Goal: Task Accomplishment & Management: Manage account settings

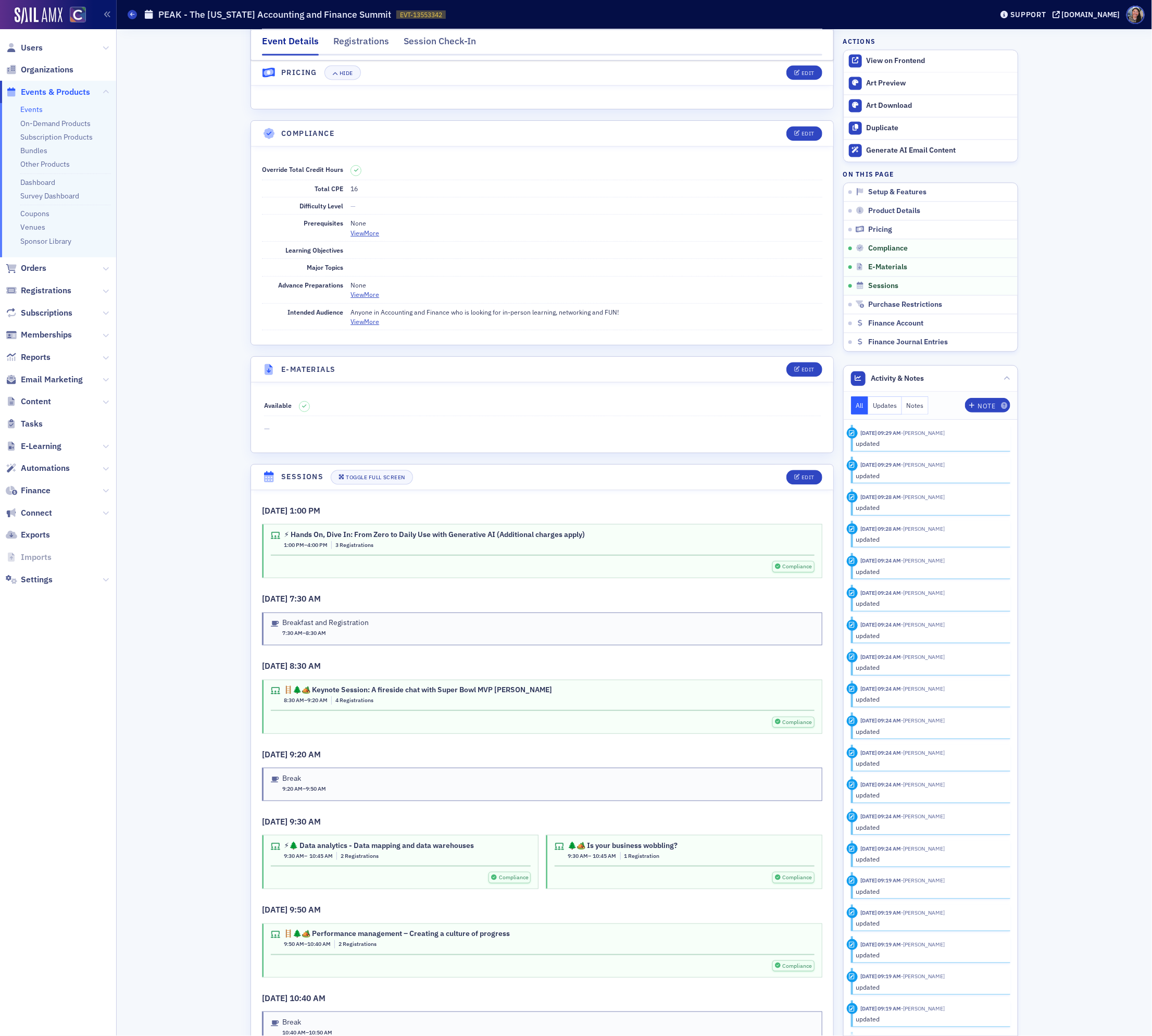
scroll to position [1517, 0]
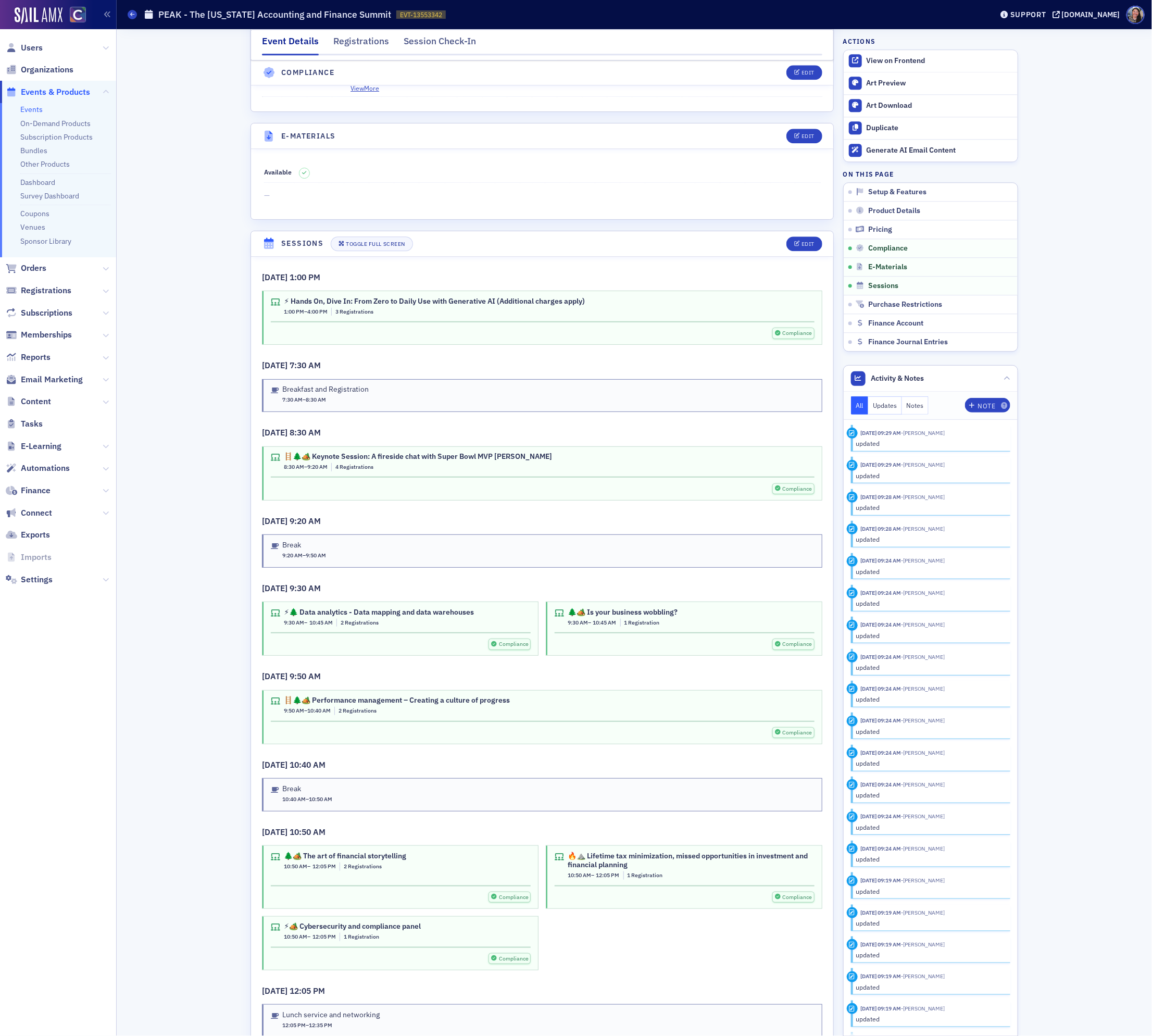
click at [406, 495] on div "Compliance" at bounding box center [543, 485] width 544 height 18
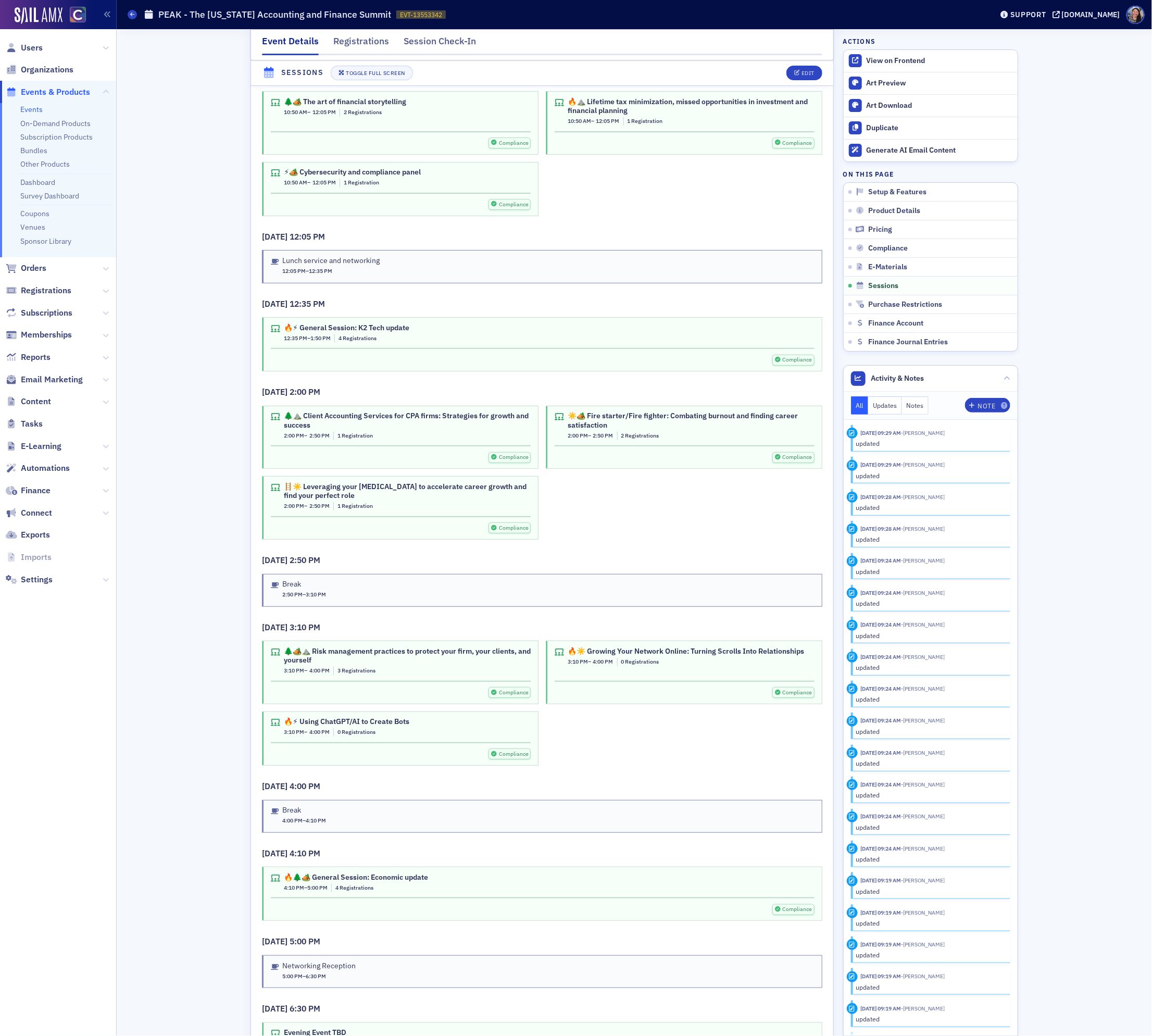
scroll to position [2335, 0]
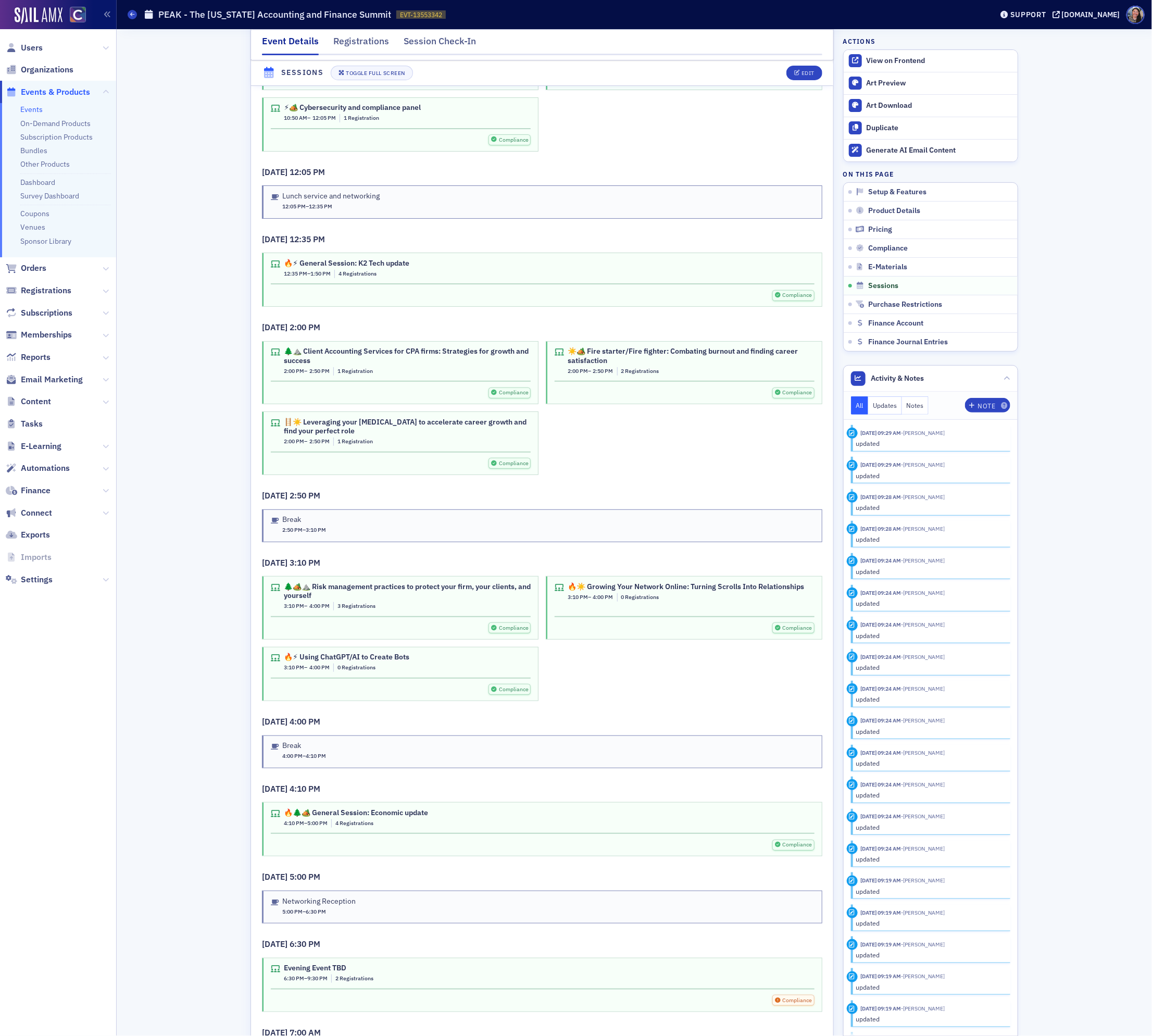
click at [399, 672] on div "3:10 PM – 4:00 PM 0 Registrations" at bounding box center [347, 668] width 126 height 9
click at [357, 671] on span "0 Registrations" at bounding box center [356, 668] width 38 height 8
click at [358, 662] on div "🔥⚡ Using ChatGPT/AI to Create Bots" at bounding box center [347, 657] width 126 height 9
click at [795, 70] on icon "button" at bounding box center [798, 73] width 6 height 6
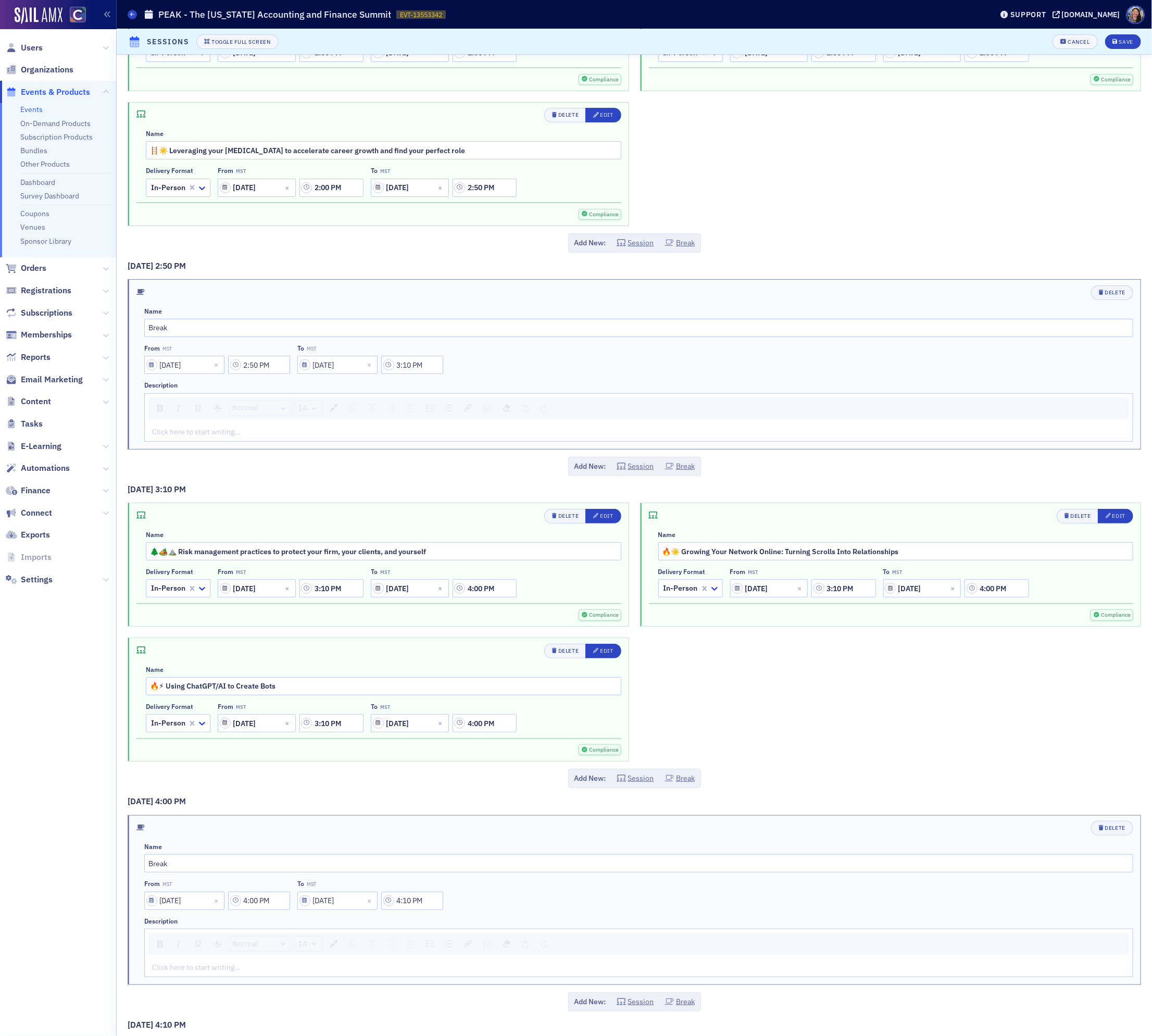
scroll to position [2483, 0]
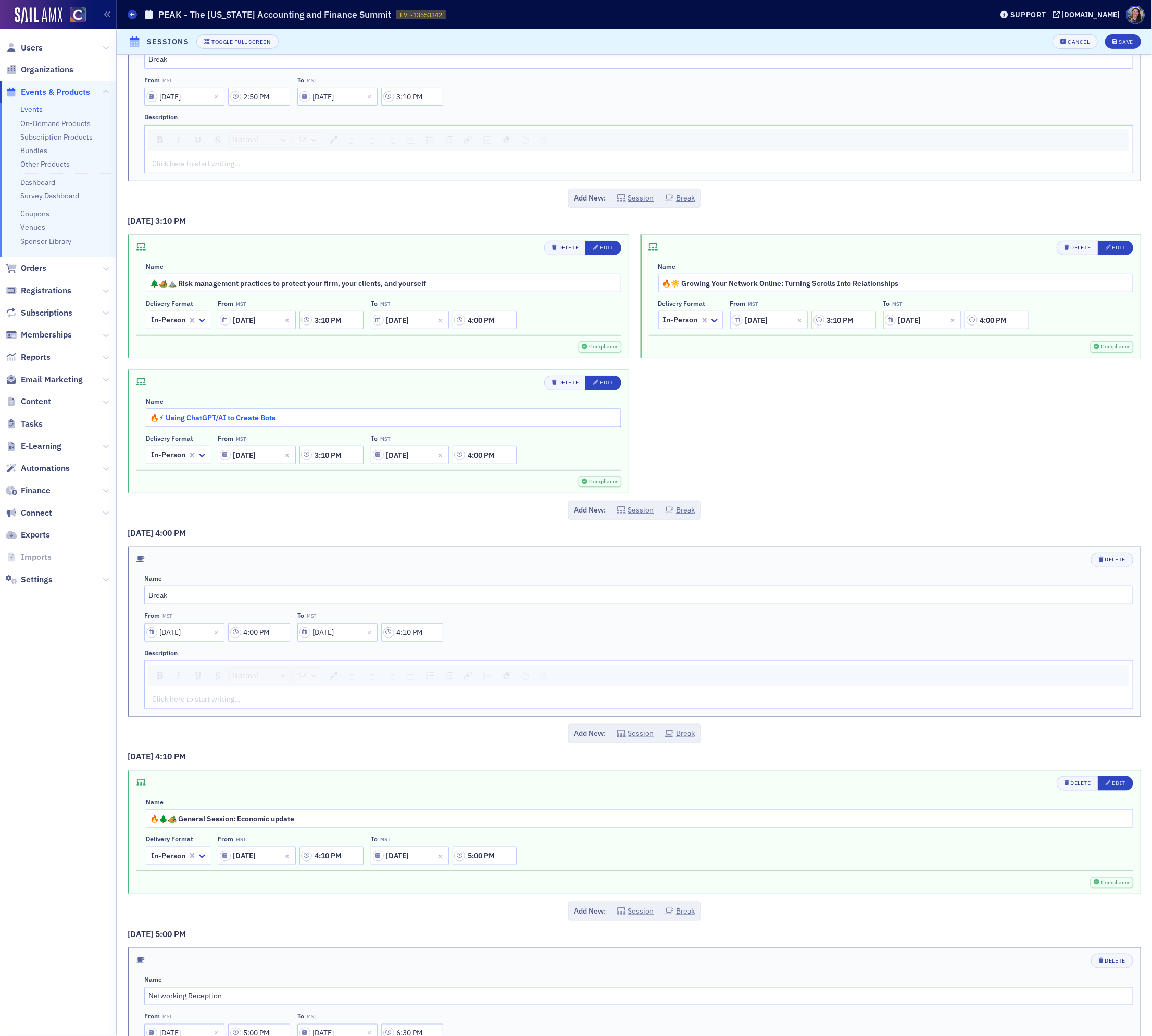
click at [338, 427] on input "🔥⚡ Using ChatGPT/AI to Create Bots" at bounding box center [383, 418] width 476 height 18
click at [605, 385] on div "Edit" at bounding box center [606, 382] width 13 height 6
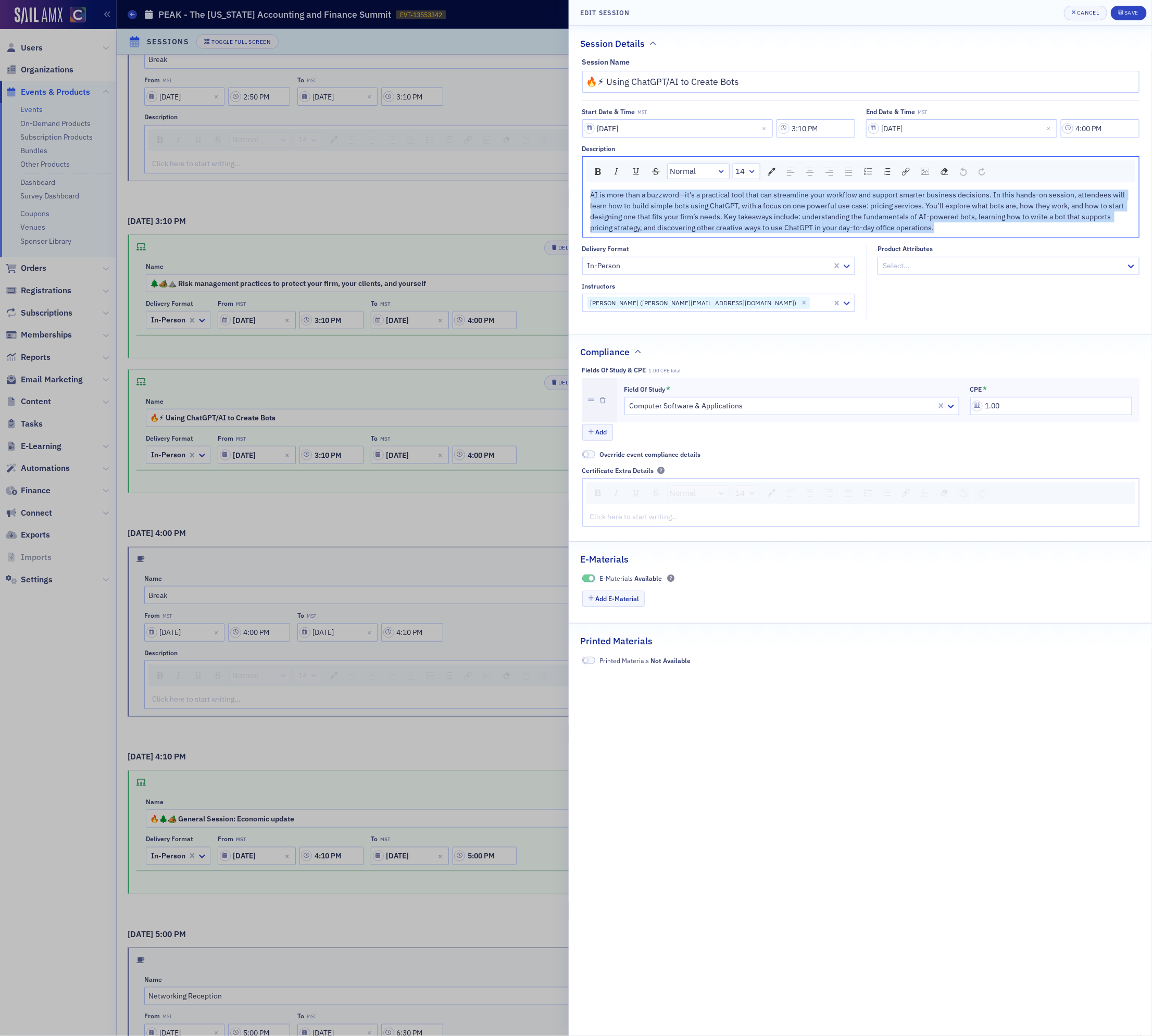
drag, startPoint x: 949, startPoint y: 226, endPoint x: 554, endPoint y: 197, distance: 396.1
click at [554, 197] on div "Edit Session Cancel Save Session Details Session Name 🔥⚡ Using ChatGPT/AI to Cr…" at bounding box center [576, 518] width 1152 height 1036
copy span "AI is more than a buzzword—it’s a practical tool that can streamline your workf…"
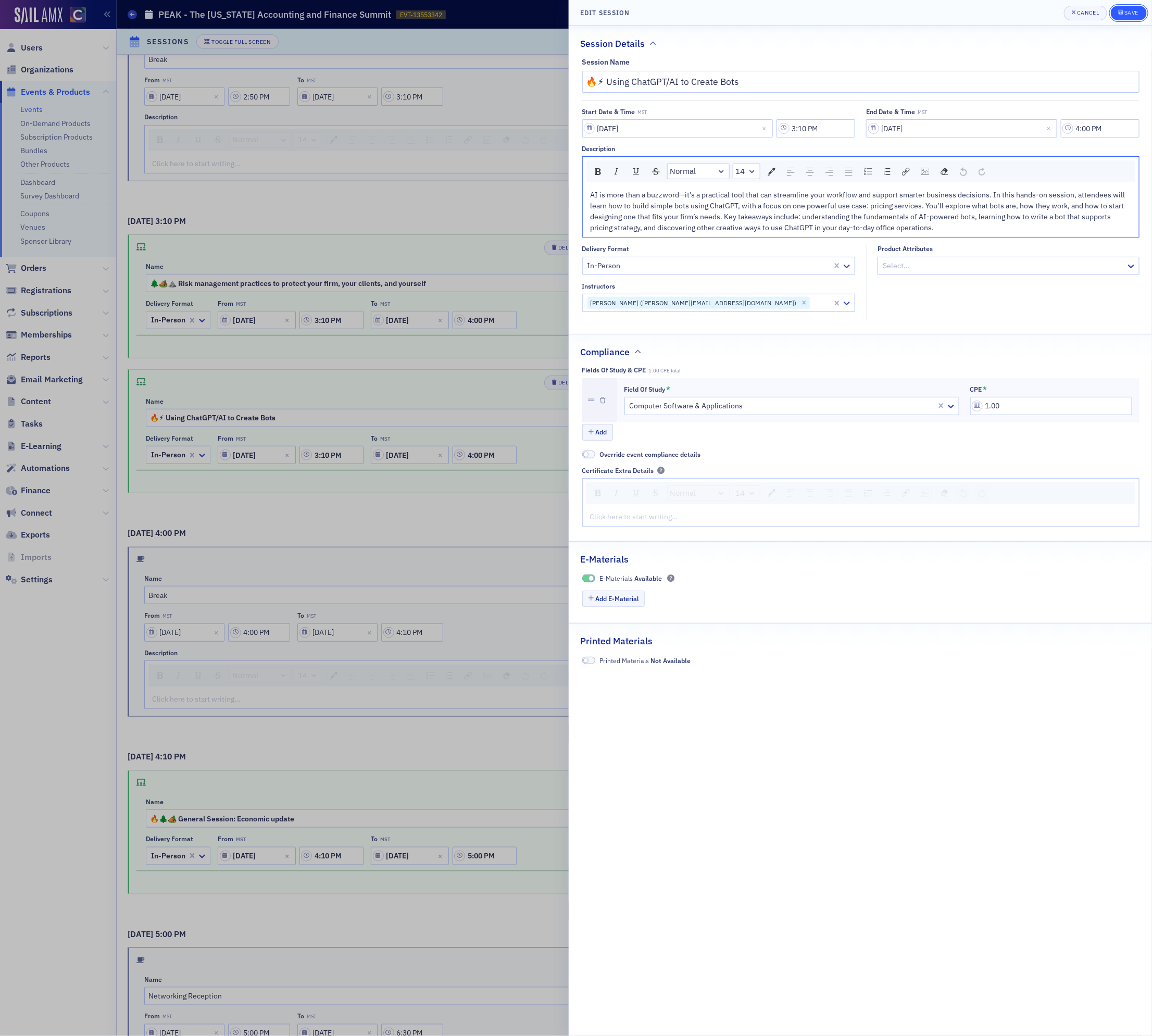
click at [1125, 15] on div "Save" at bounding box center [1132, 12] width 14 height 6
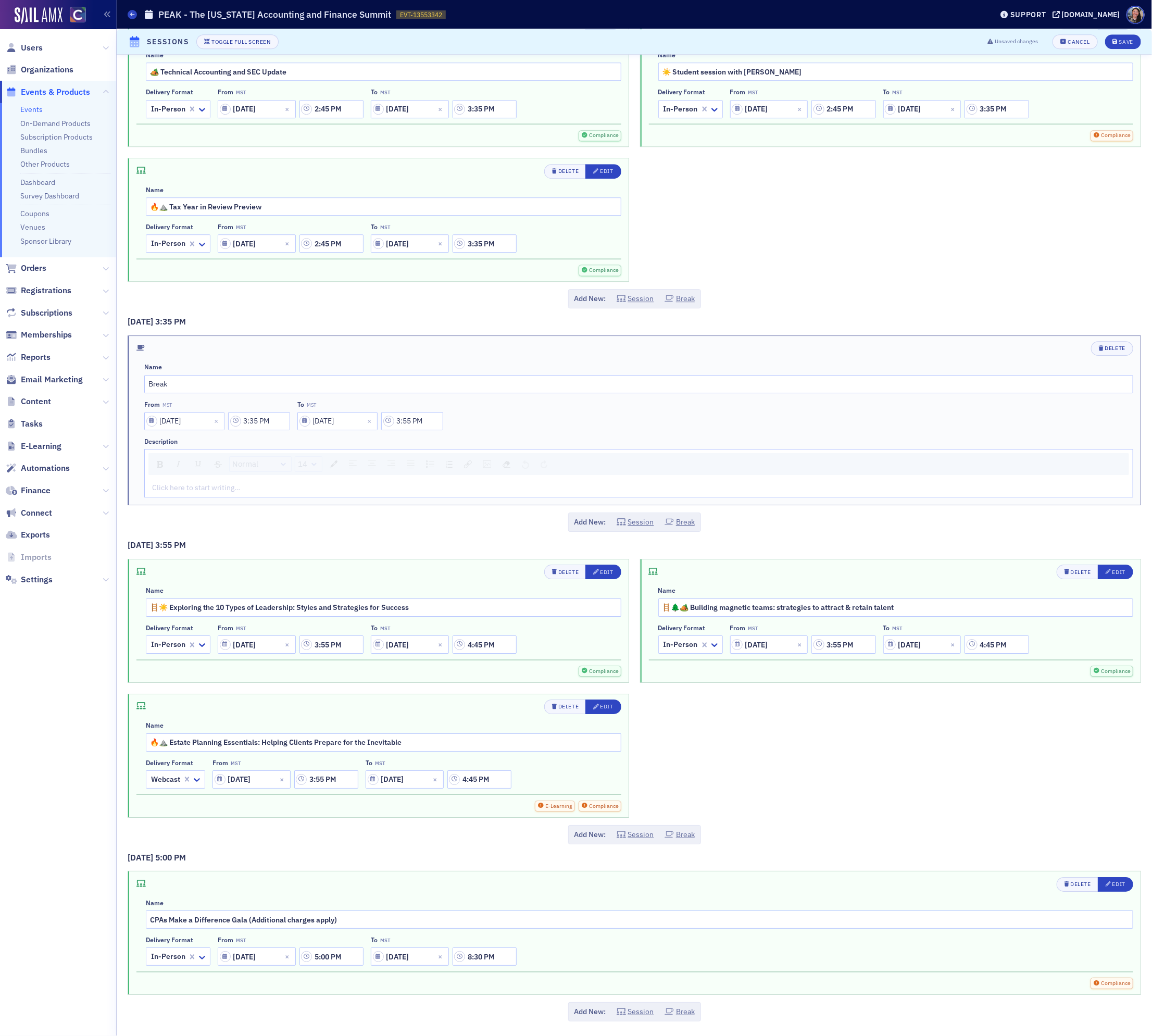
scroll to position [6372, 0]
click at [437, 747] on input "🔥⛰️ Estate Planning Essentials: Helping Clients Prepare for the Inevitable" at bounding box center [383, 742] width 476 height 18
click at [603, 709] on button "Edit" at bounding box center [603, 706] width 35 height 15
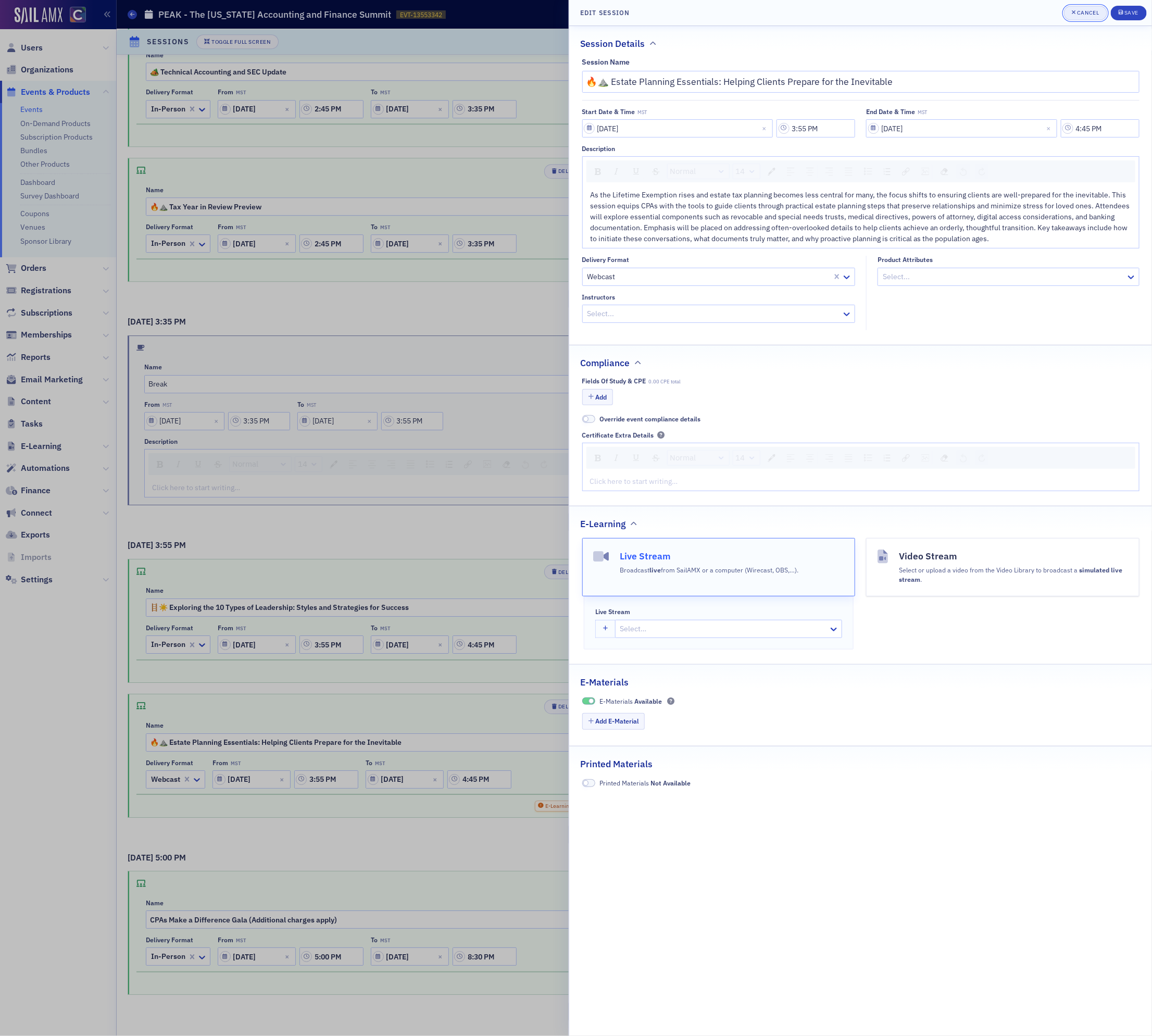
click at [1081, 11] on div "Cancel" at bounding box center [1088, 12] width 22 height 6
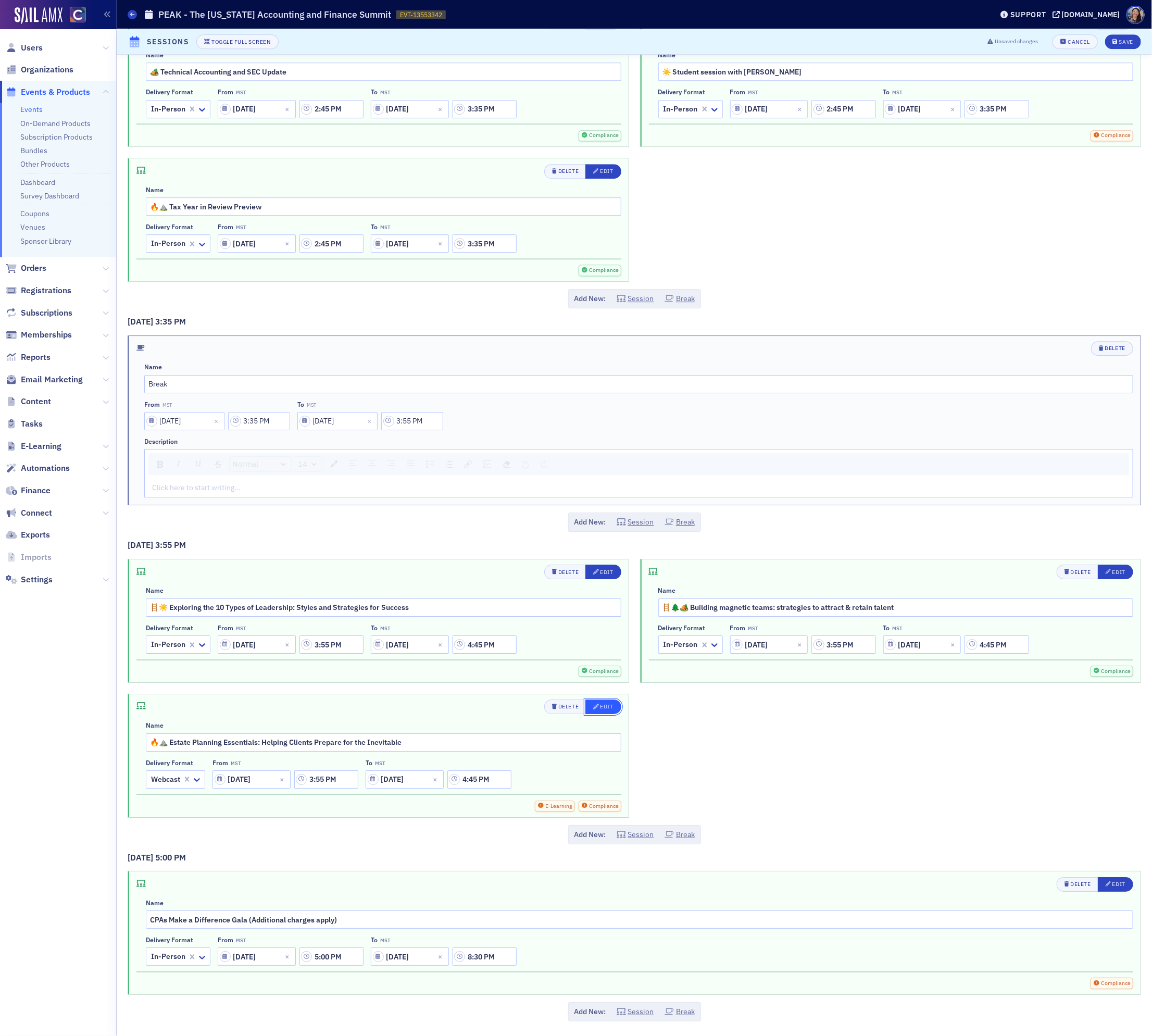
click at [595, 704] on icon "button" at bounding box center [596, 706] width 6 height 6
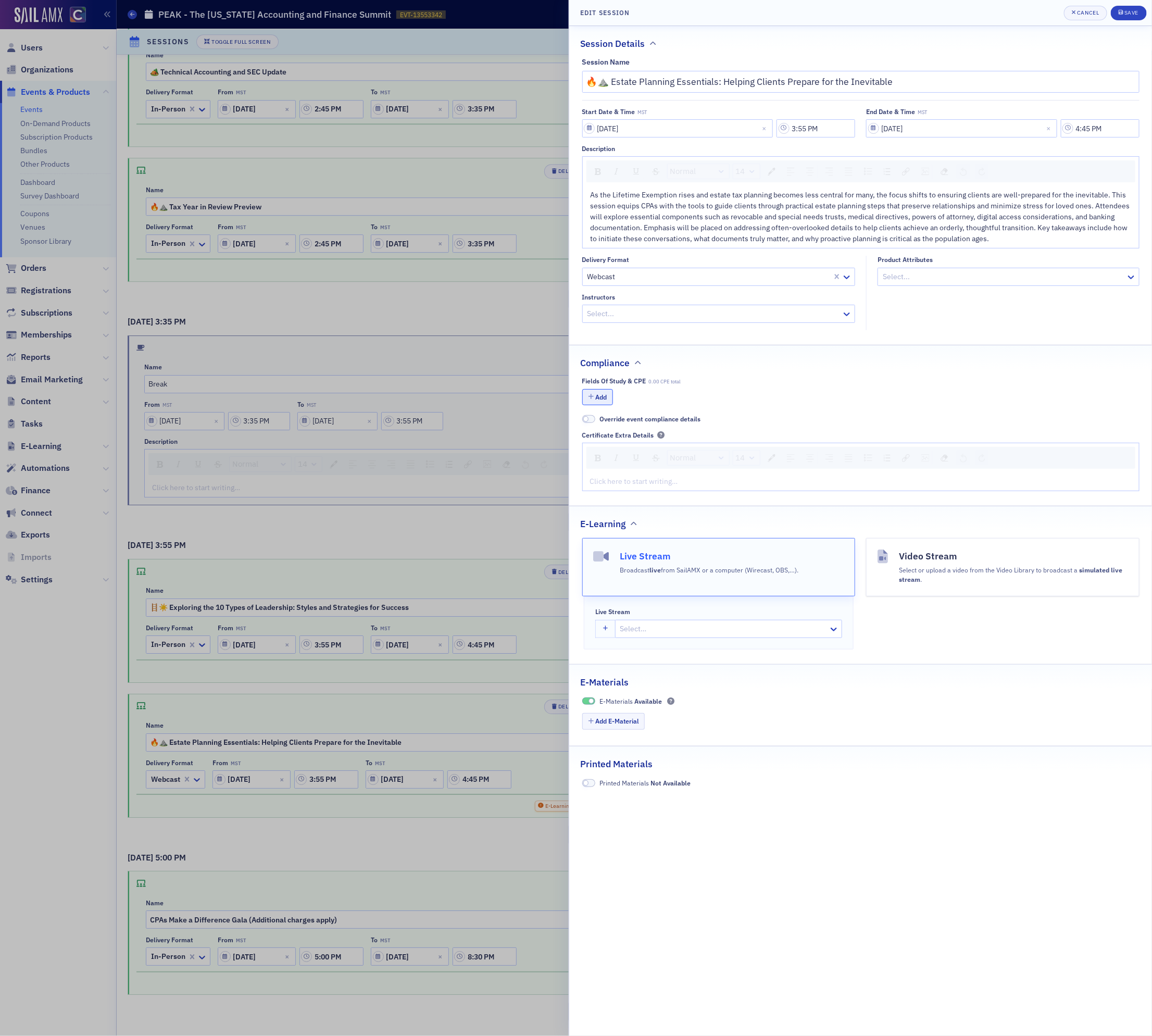
click at [596, 397] on button "Add" at bounding box center [598, 397] width 31 height 16
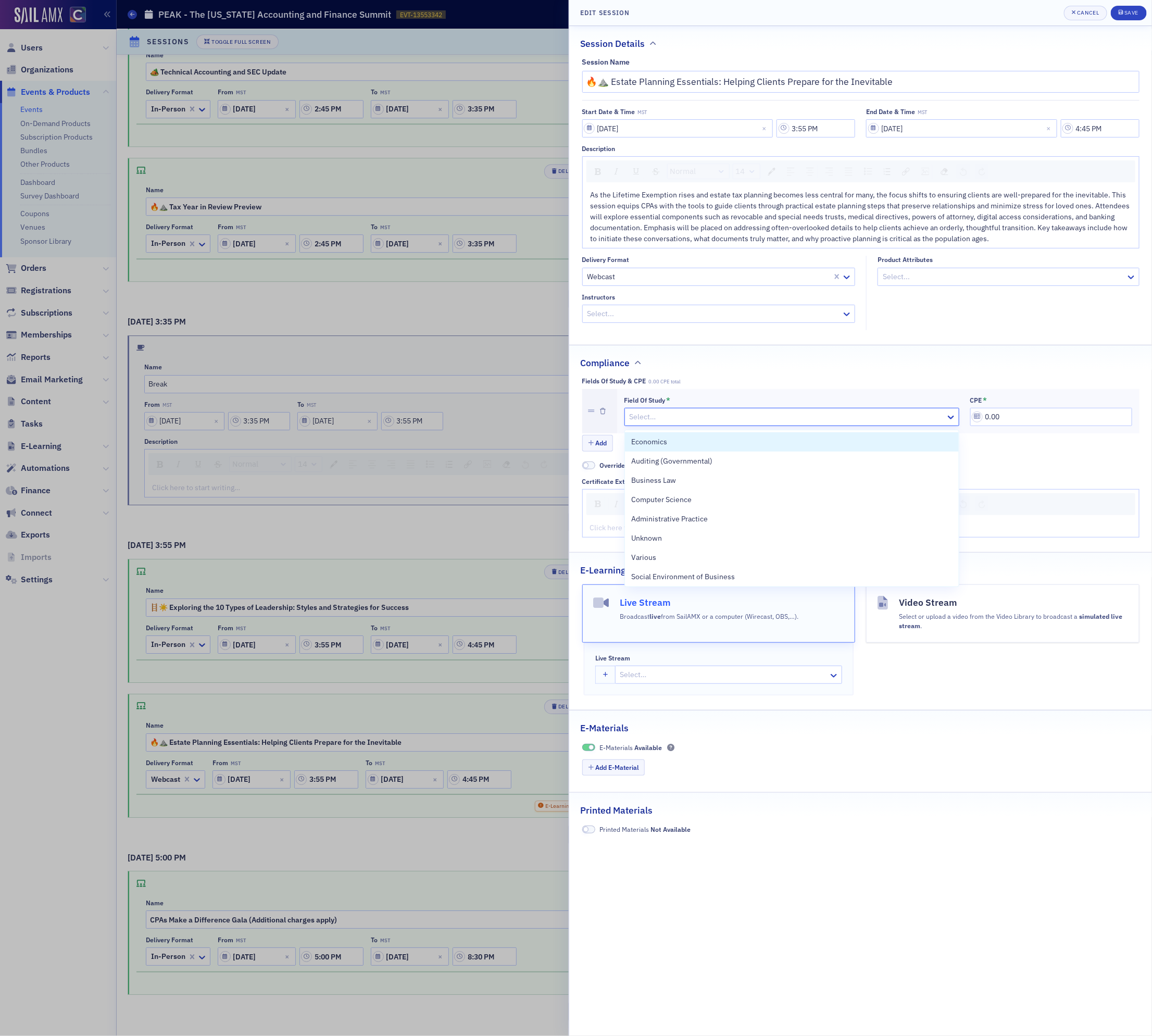
click at [648, 420] on div at bounding box center [787, 417] width 316 height 13
type input "fina"
click at [664, 434] on div "Finance" at bounding box center [792, 442] width 334 height 19
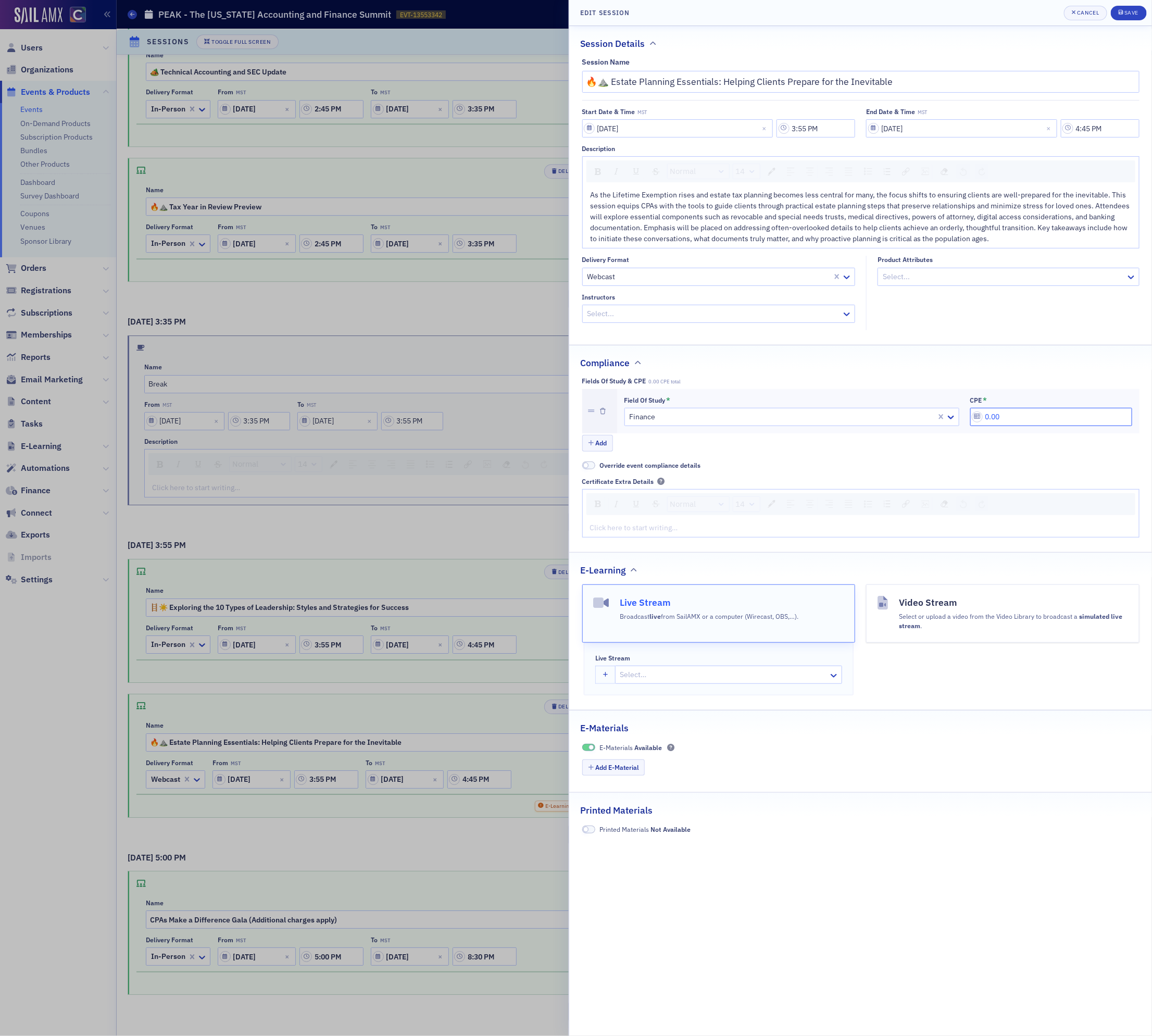
drag, startPoint x: 1003, startPoint y: 422, endPoint x: 871, endPoint y: 387, distance: 136.6
click at [873, 387] on div "Fields of Study & CPE 0.00 CPE total Field of Study * Finance CPE * 0.00 Add" at bounding box center [861, 415] width 557 height 76
type input "1.00"
click at [1129, 13] on div "Save" at bounding box center [1132, 12] width 14 height 6
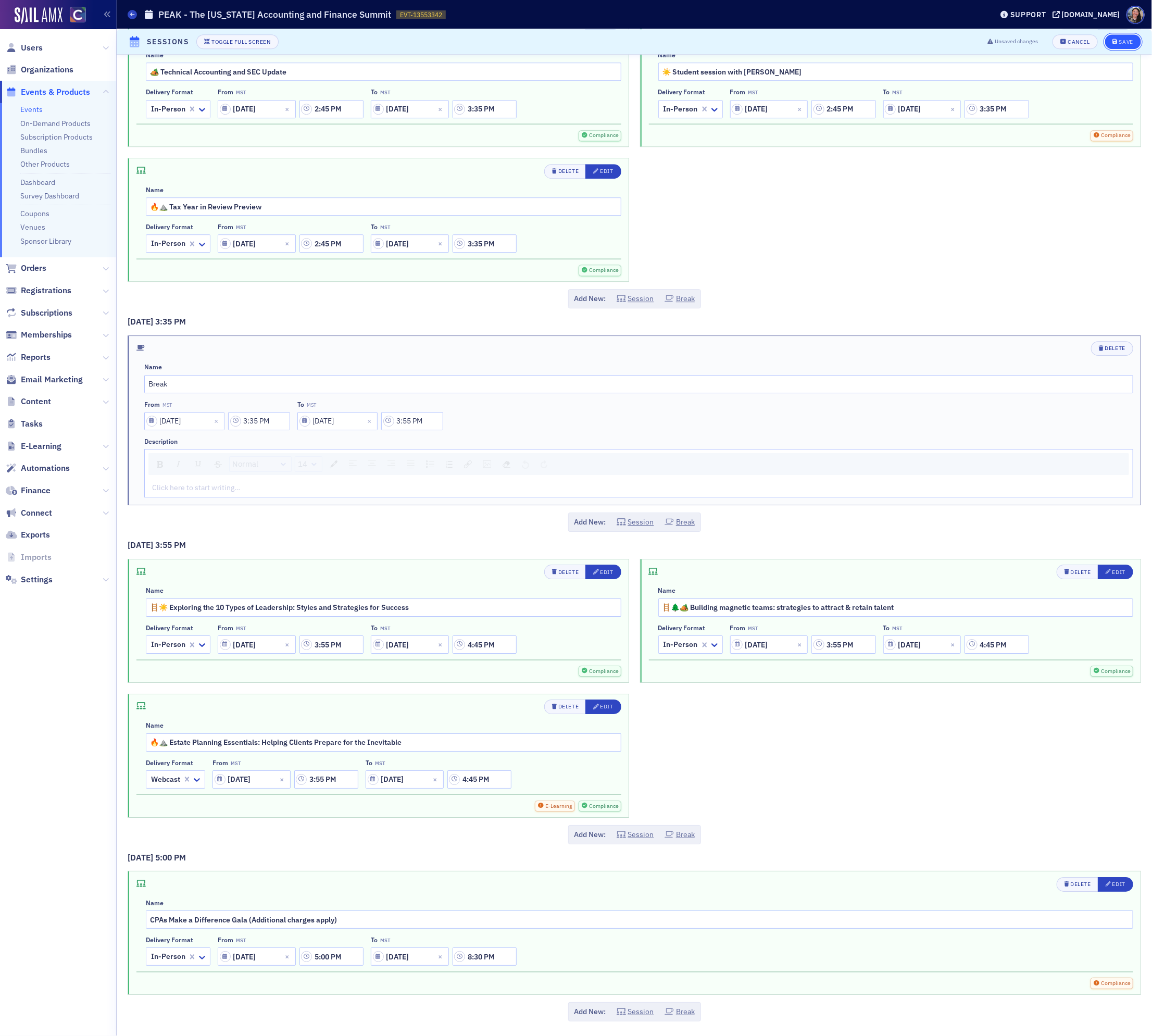
click at [1126, 39] on div "Save" at bounding box center [1126, 42] width 14 height 6
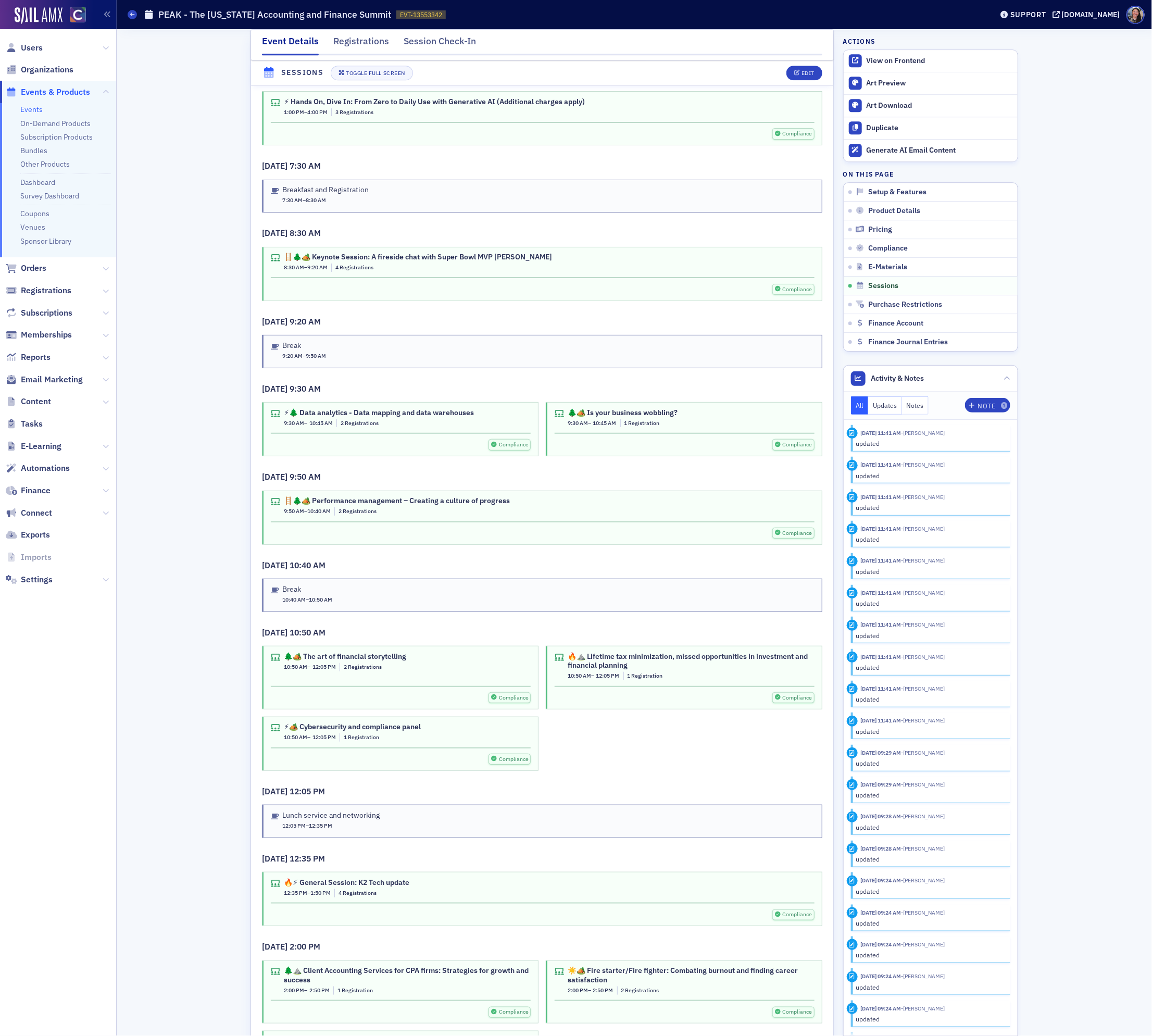
scroll to position [1701, 0]
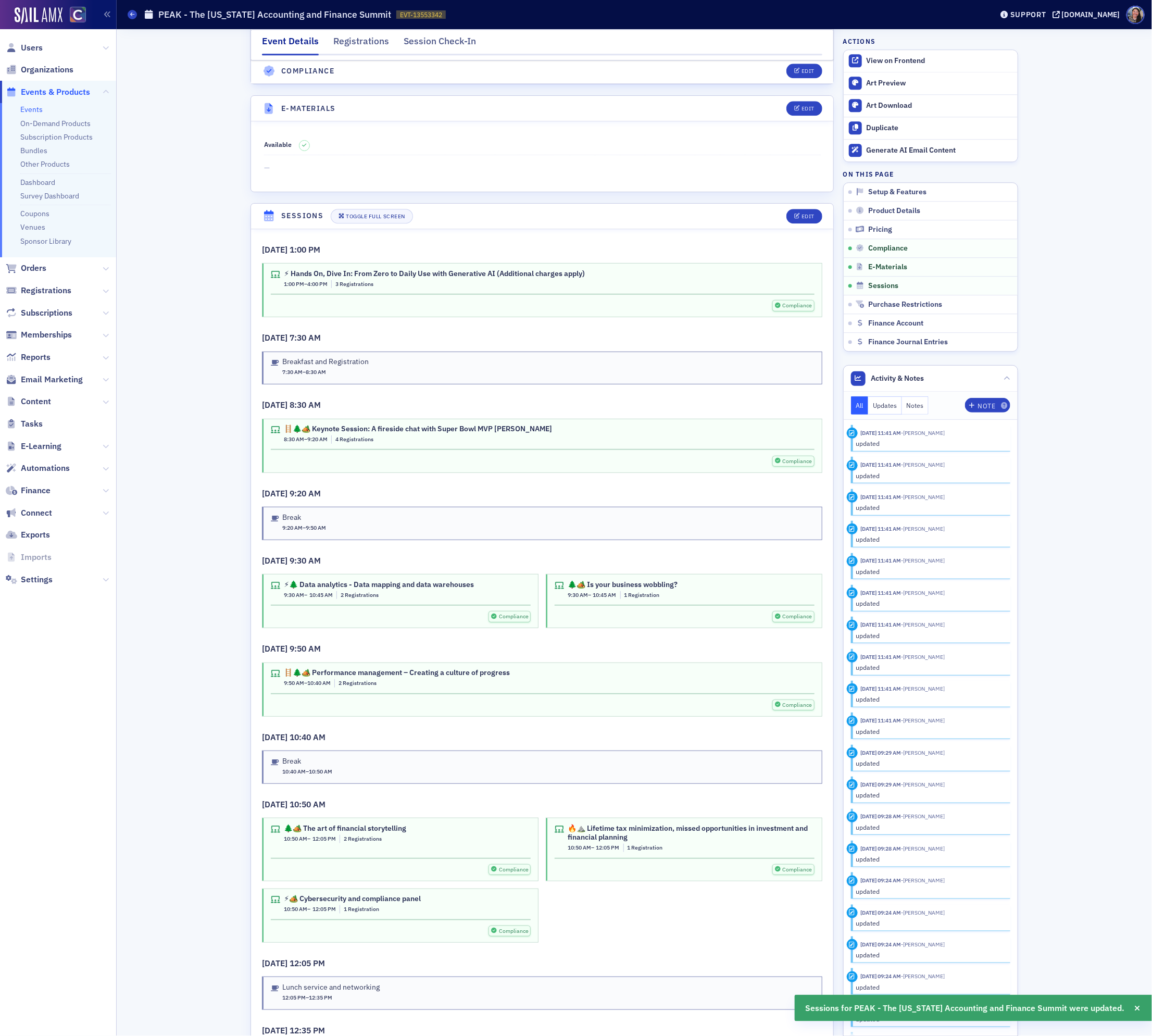
scroll to position [1694, 0]
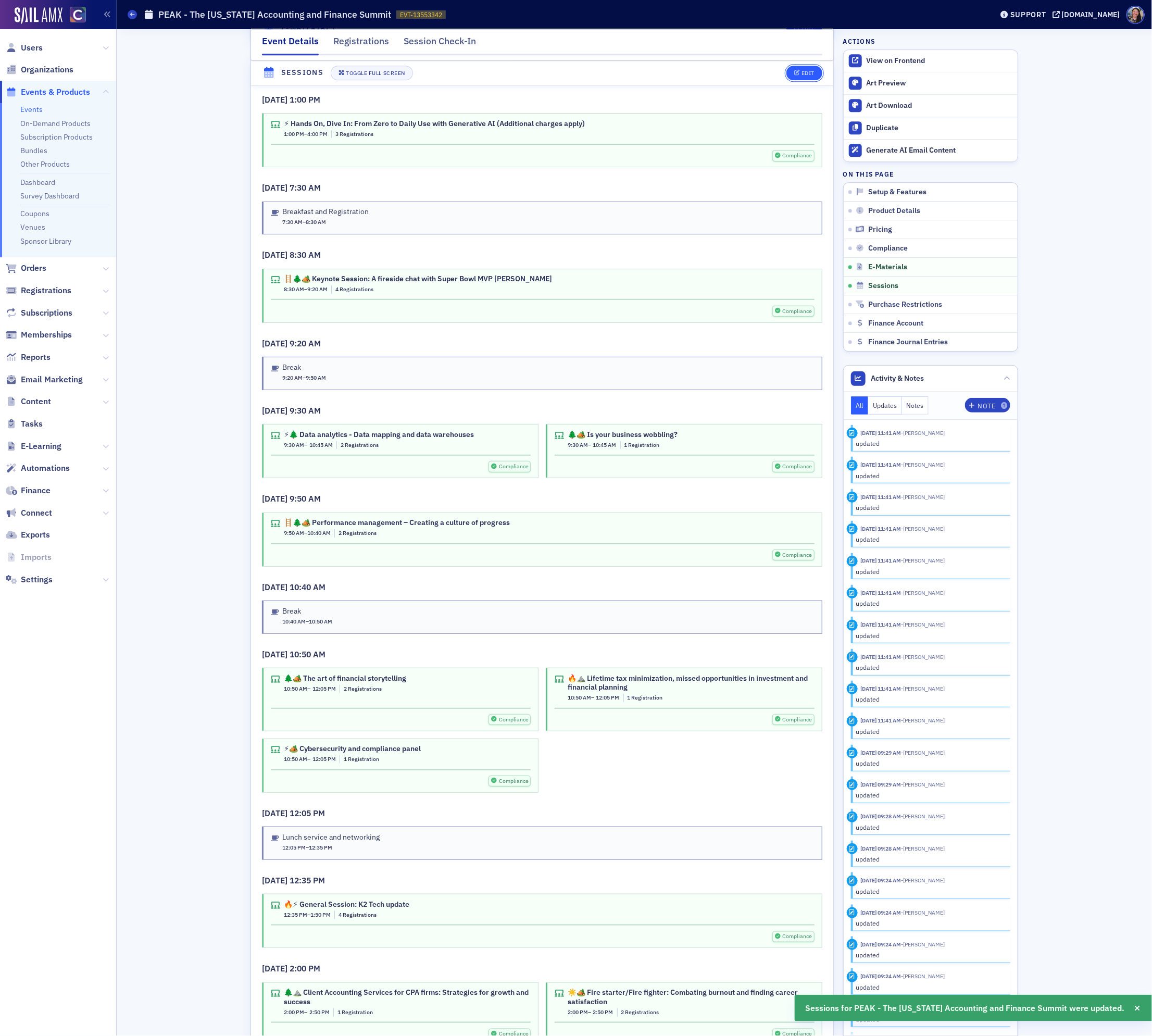
click at [805, 76] on div "Edit" at bounding box center [808, 73] width 13 height 6
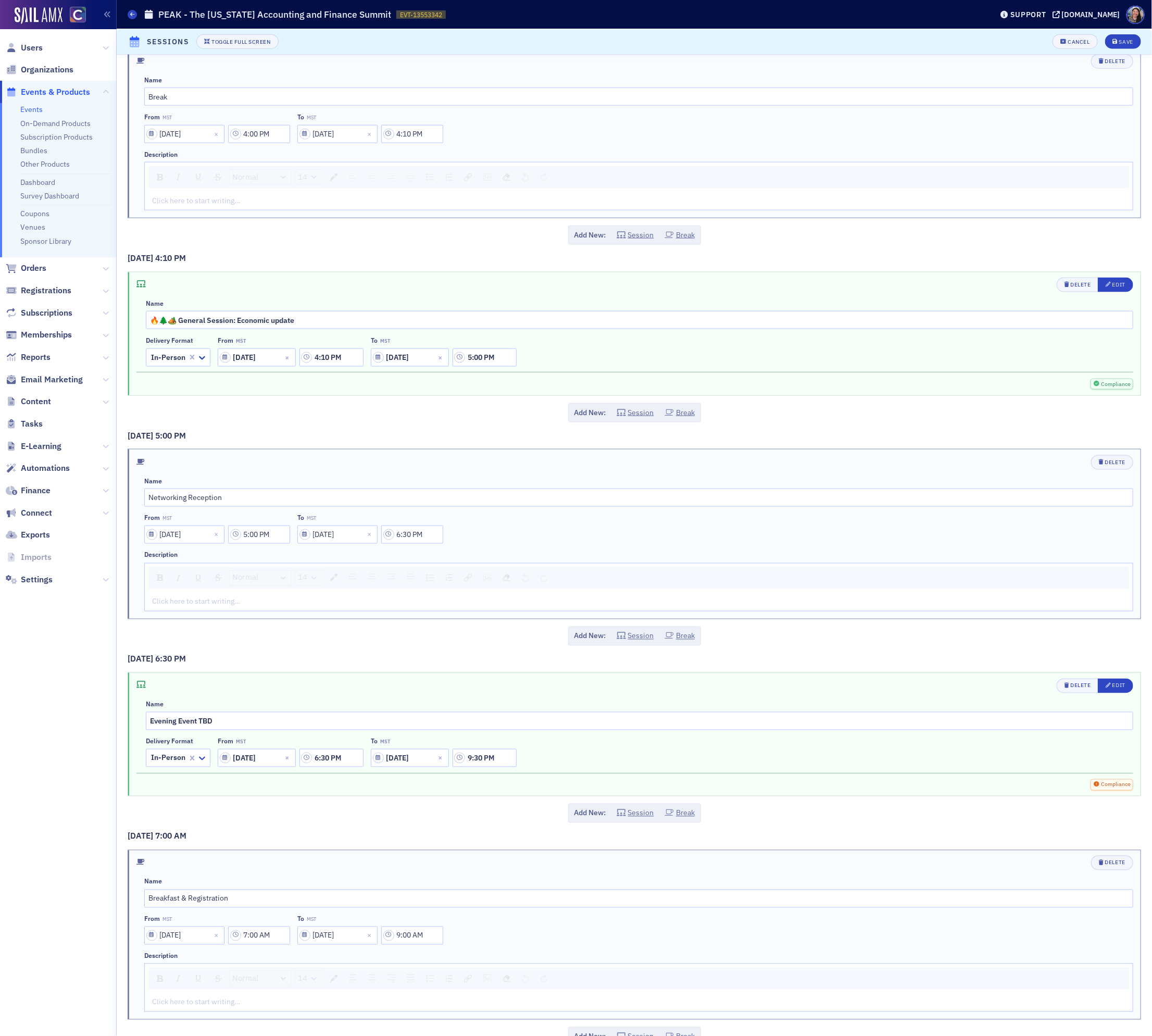
scroll to position [2968, 0]
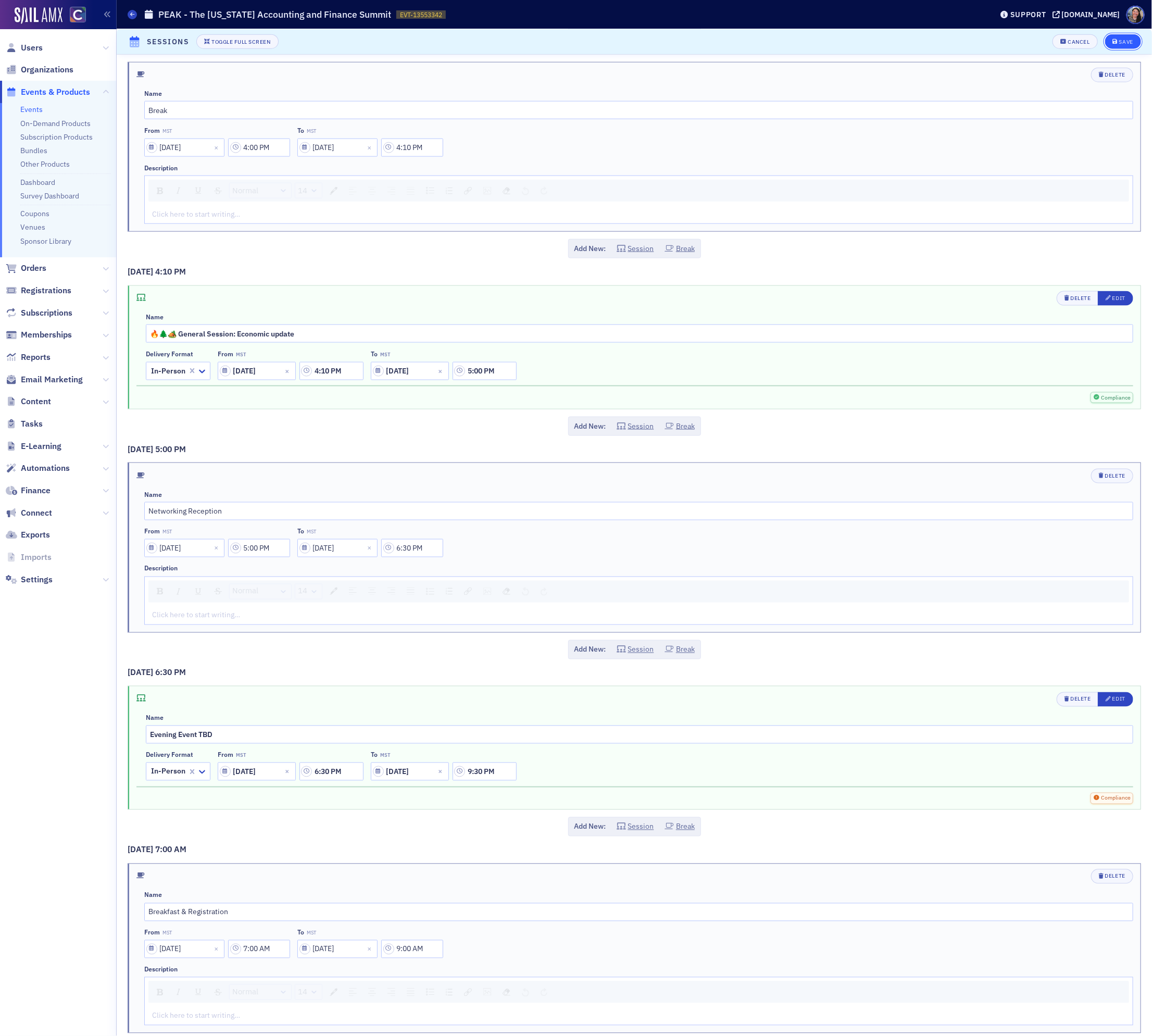
click at [1126, 39] on div "Save" at bounding box center [1126, 42] width 14 height 6
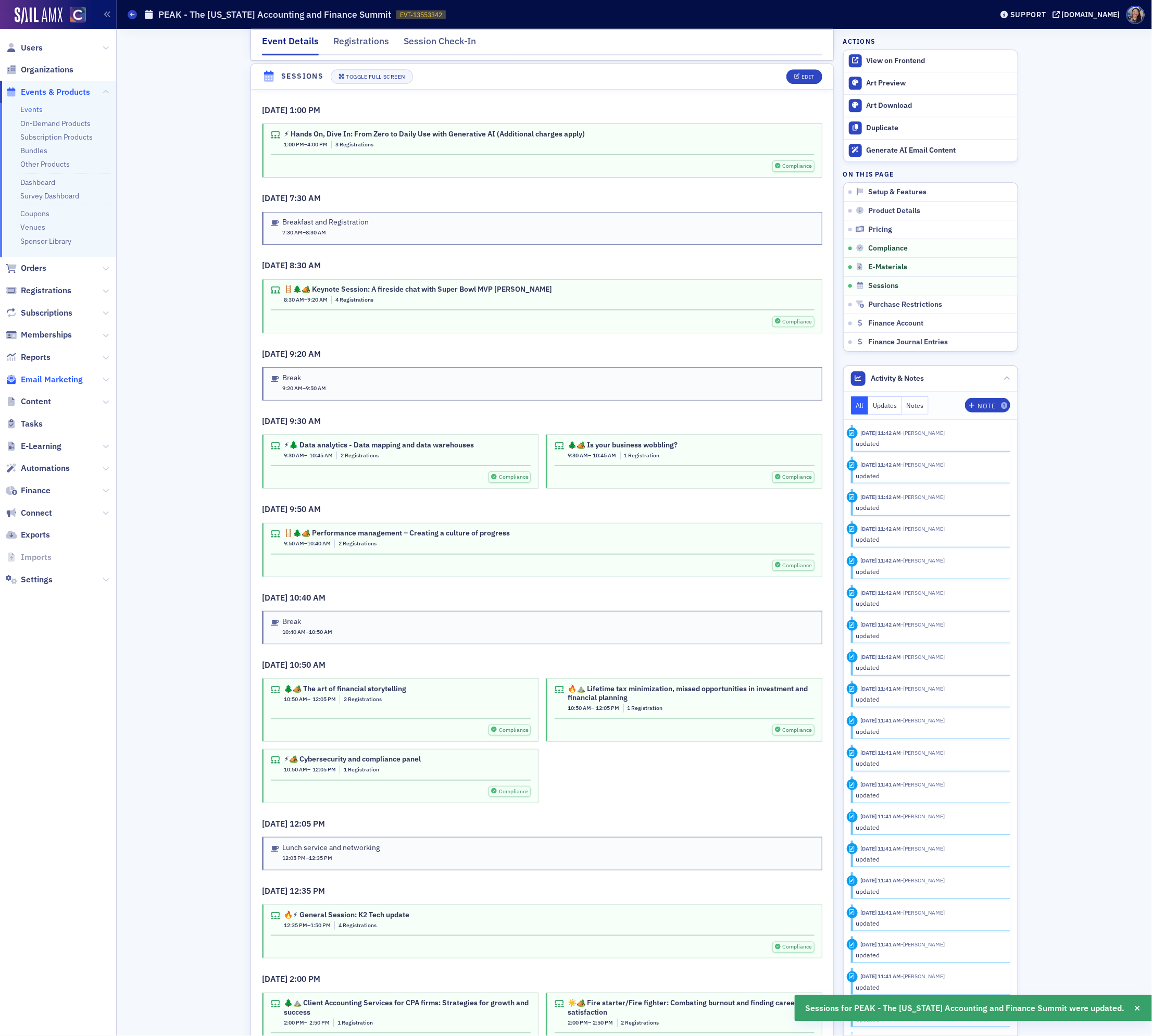
scroll to position [1701, 0]
